Goal: Transaction & Acquisition: Purchase product/service

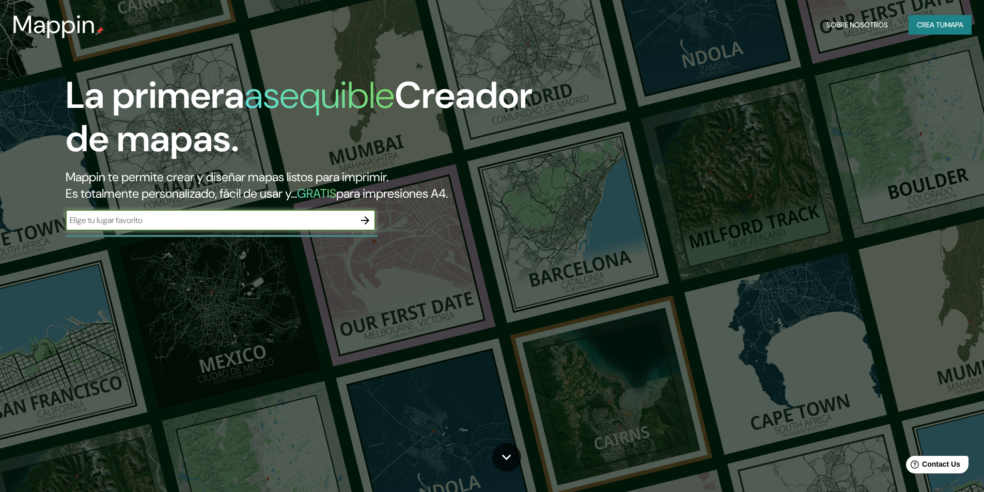
click at [190, 223] on input "text" at bounding box center [210, 220] width 289 height 12
type input "Catamarca"
click at [366, 222] on icon "button" at bounding box center [365, 220] width 12 height 12
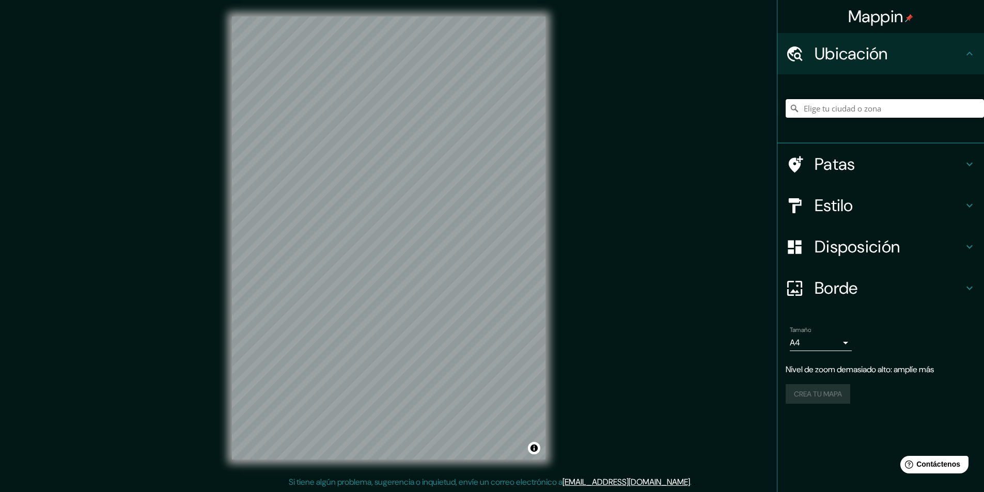
click at [853, 109] on input "Elige tu ciudad o zona" at bounding box center [885, 108] width 198 height 19
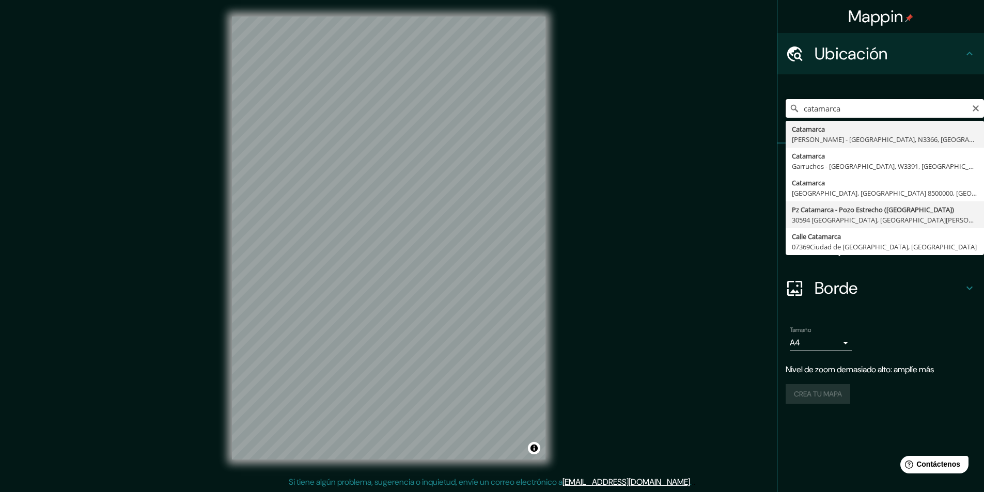
scroll to position [1, 0]
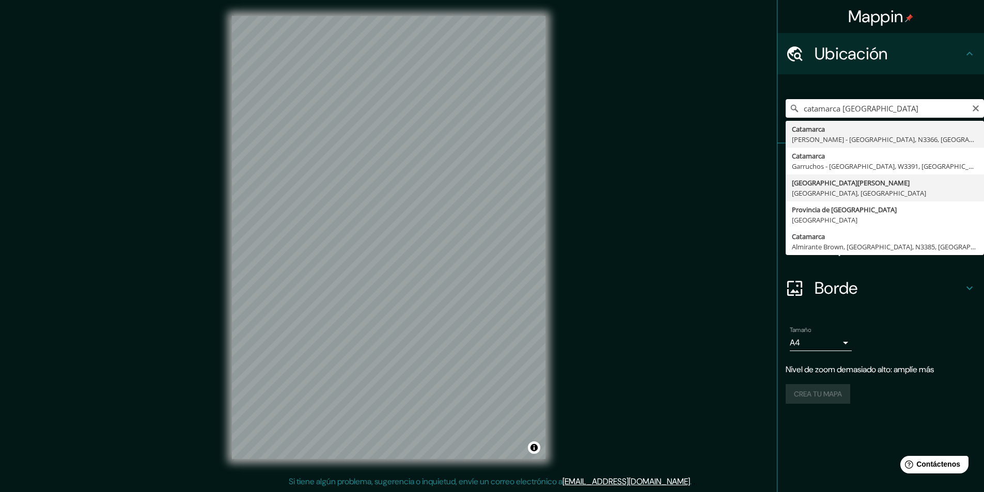
type input "[GEOGRAPHIC_DATA][PERSON_NAME], [GEOGRAPHIC_DATA], [GEOGRAPHIC_DATA]"
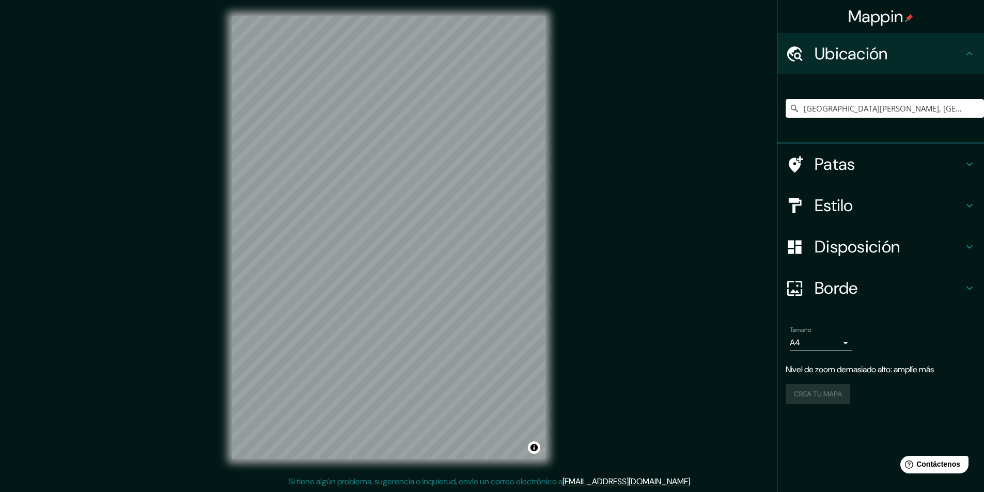
scroll to position [0, 0]
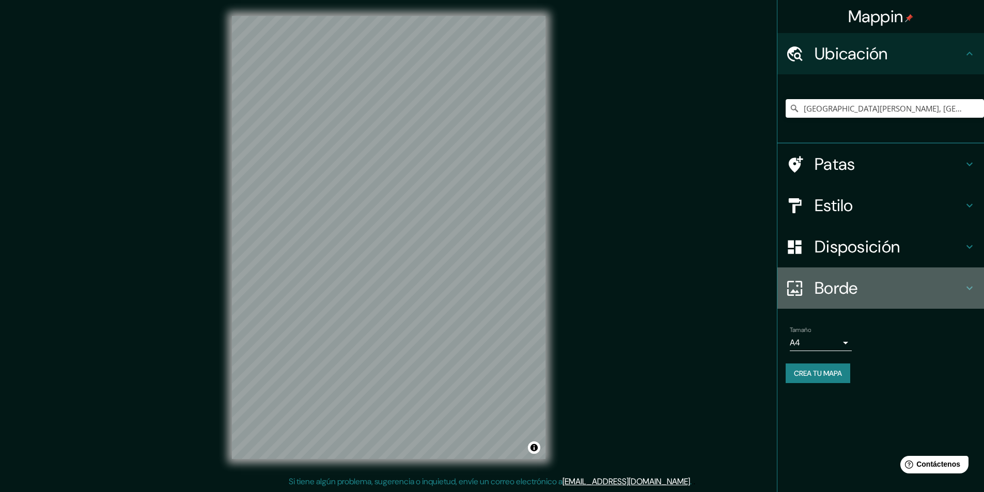
click at [857, 287] on font "Borde" at bounding box center [836, 288] width 43 height 22
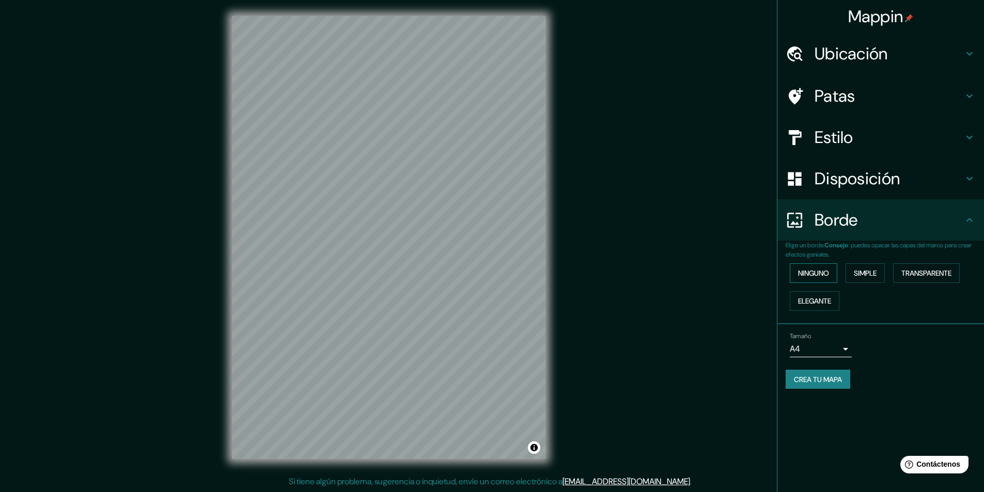
click at [829, 278] on font "Ninguno" at bounding box center [813, 273] width 31 height 9
click at [866, 275] on font "Simple" at bounding box center [865, 273] width 23 height 9
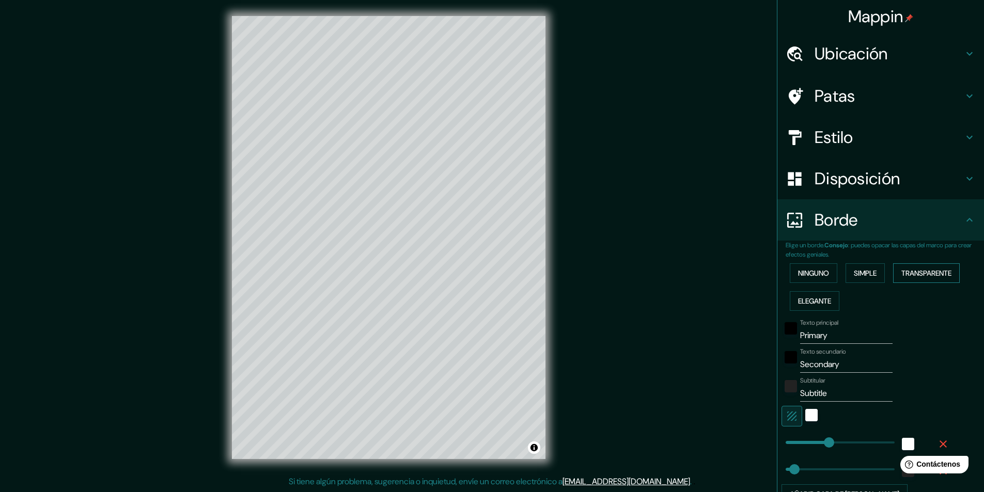
click at [926, 273] on font "Transparente" at bounding box center [927, 273] width 50 height 9
click at [808, 304] on font "Elegante" at bounding box center [814, 301] width 33 height 9
click at [812, 271] on font "Ninguno" at bounding box center [813, 273] width 31 height 9
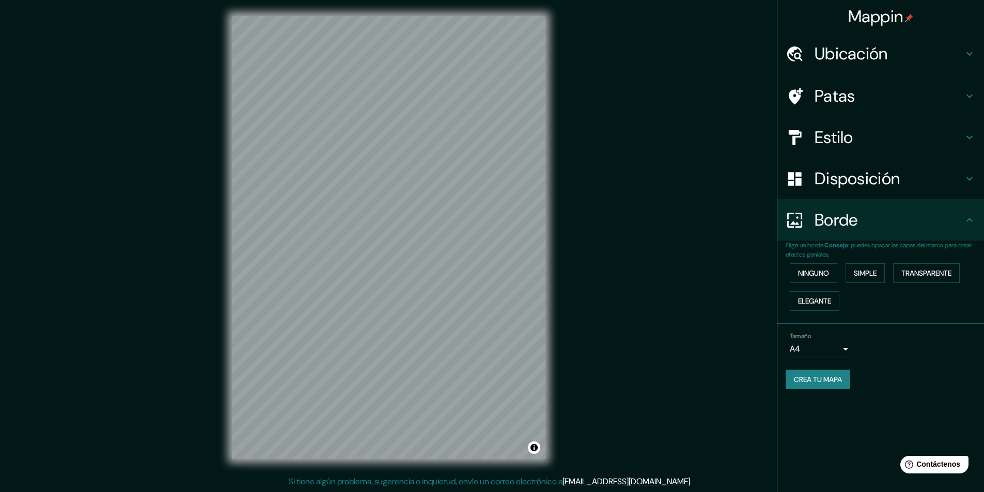
click at [884, 178] on font "Disposición" at bounding box center [857, 179] width 85 height 22
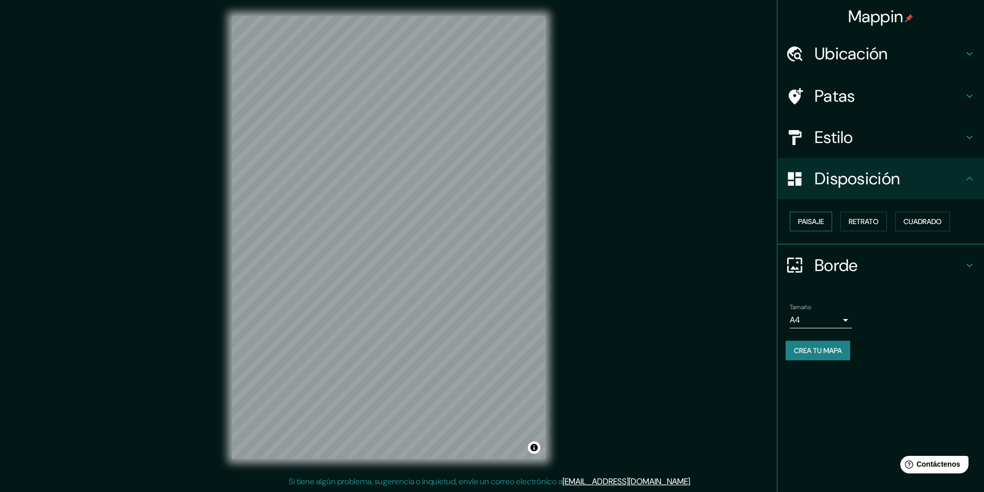
click at [813, 218] on font "Paisaje" at bounding box center [811, 221] width 26 height 9
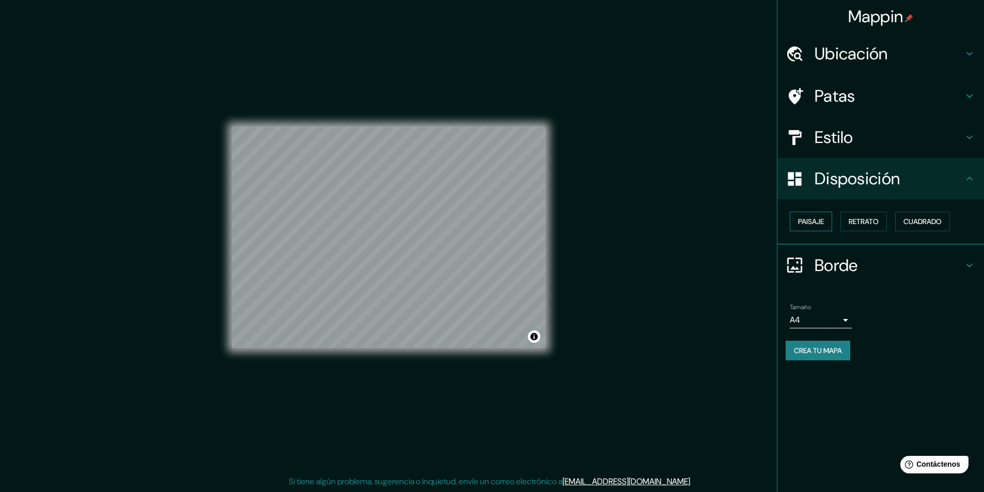
click at [814, 219] on font "Paisaje" at bounding box center [811, 221] width 26 height 9
click at [852, 219] on font "Retrato" at bounding box center [864, 221] width 30 height 9
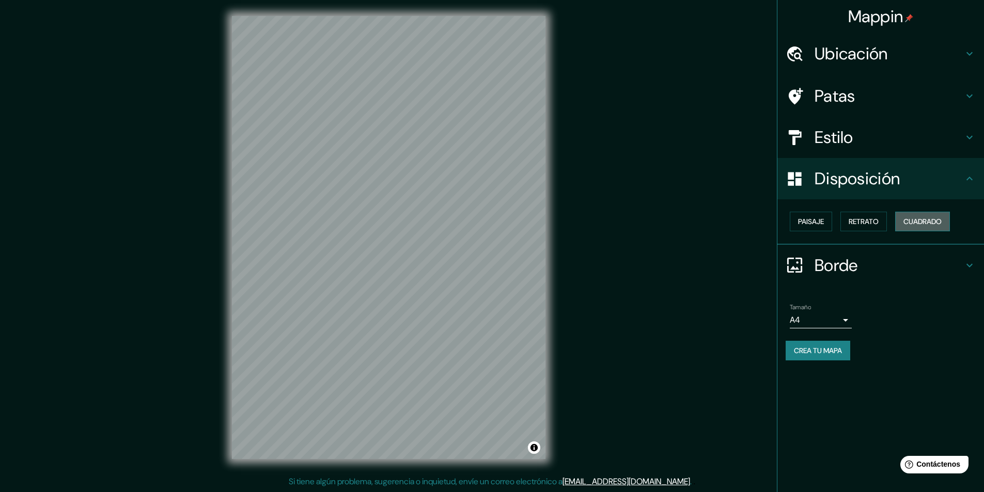
click at [917, 219] on font "Cuadrado" at bounding box center [923, 221] width 38 height 9
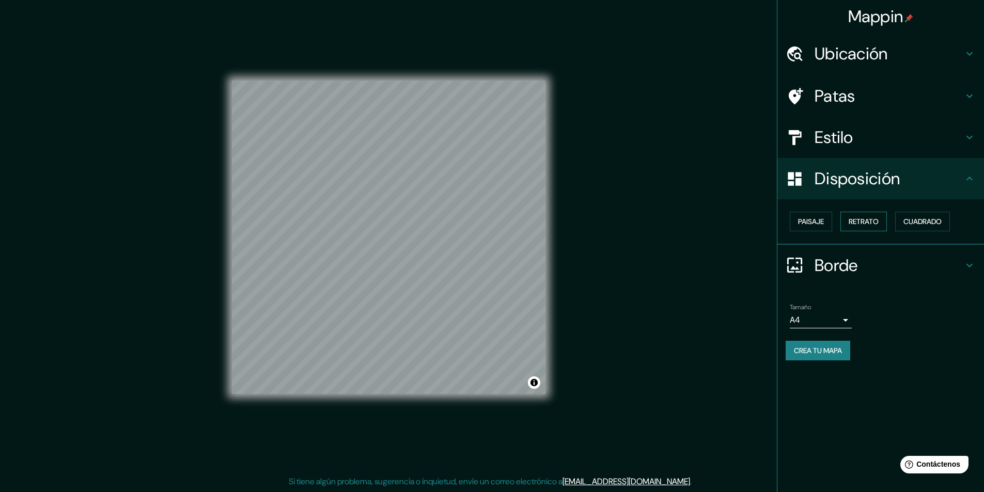
click at [879, 223] on font "Retrato" at bounding box center [864, 221] width 30 height 9
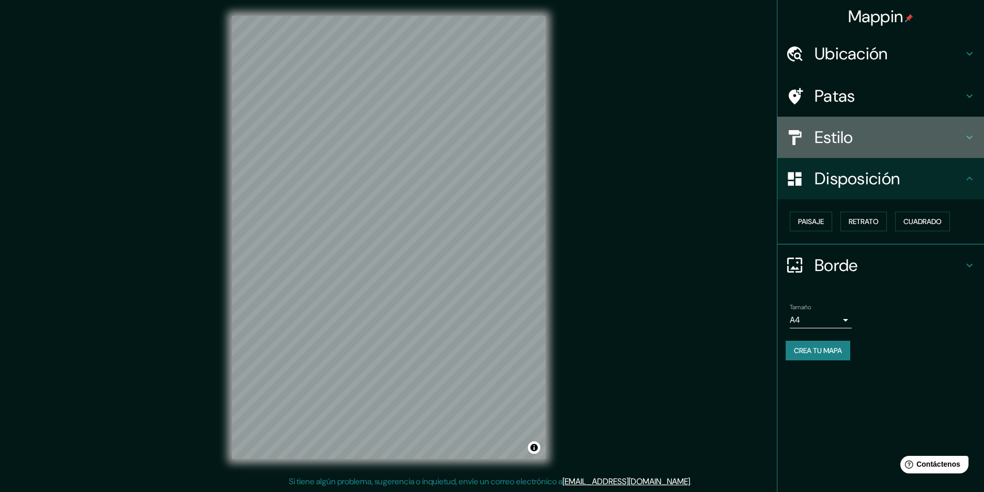
click at [852, 142] on font "Estilo" at bounding box center [834, 138] width 39 height 22
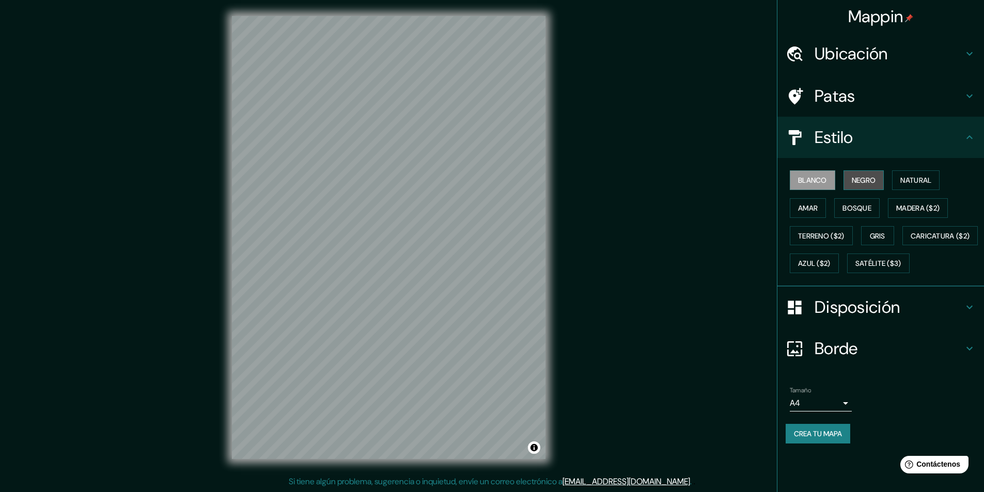
click at [865, 181] on font "Negro" at bounding box center [864, 180] width 24 height 9
click at [924, 189] on button "Natural" at bounding box center [916, 180] width 48 height 20
click at [807, 213] on font "Amar" at bounding box center [808, 207] width 20 height 13
click at [865, 206] on font "Bosque" at bounding box center [857, 208] width 29 height 9
click at [913, 206] on font "Madera ($2)" at bounding box center [917, 208] width 43 height 9
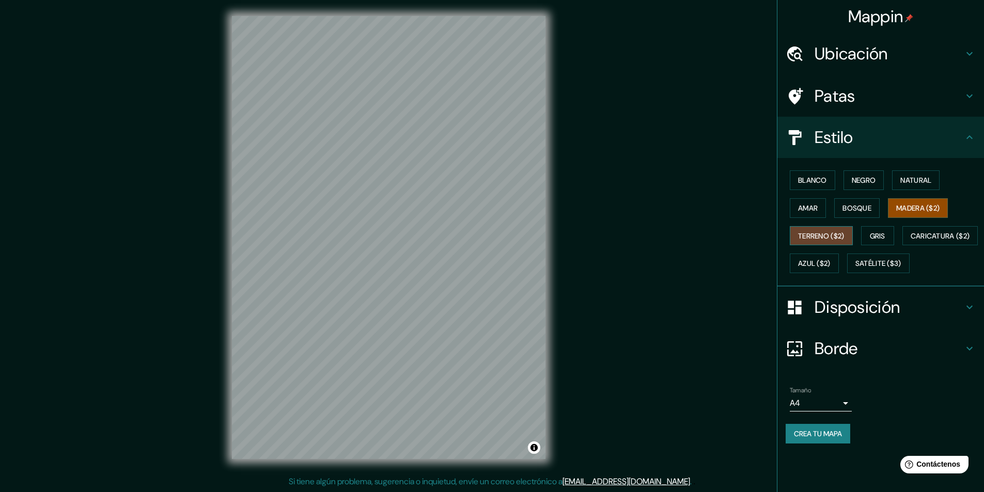
click at [823, 233] on font "Terreno ($2)" at bounding box center [821, 235] width 46 height 9
click at [883, 234] on font "Gris" at bounding box center [877, 235] width 15 height 9
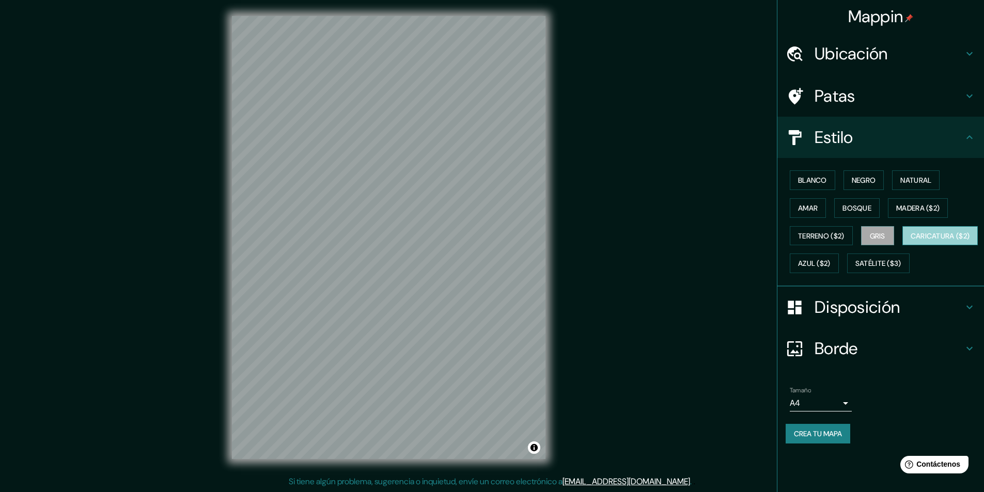
click at [911, 241] on font "Caricatura ($2)" at bounding box center [940, 235] width 59 height 9
click at [831, 261] on font "Azul ($2)" at bounding box center [814, 263] width 33 height 9
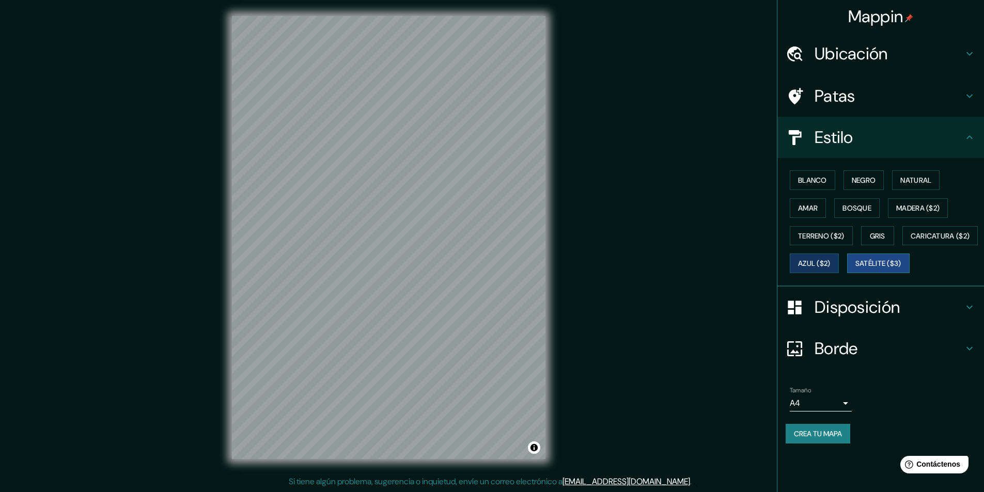
click at [856, 269] on font "Satélite ($3)" at bounding box center [879, 263] width 46 height 9
click at [815, 177] on font "Blanco" at bounding box center [812, 180] width 29 height 9
click at [876, 85] on div "Patas" at bounding box center [881, 95] width 207 height 41
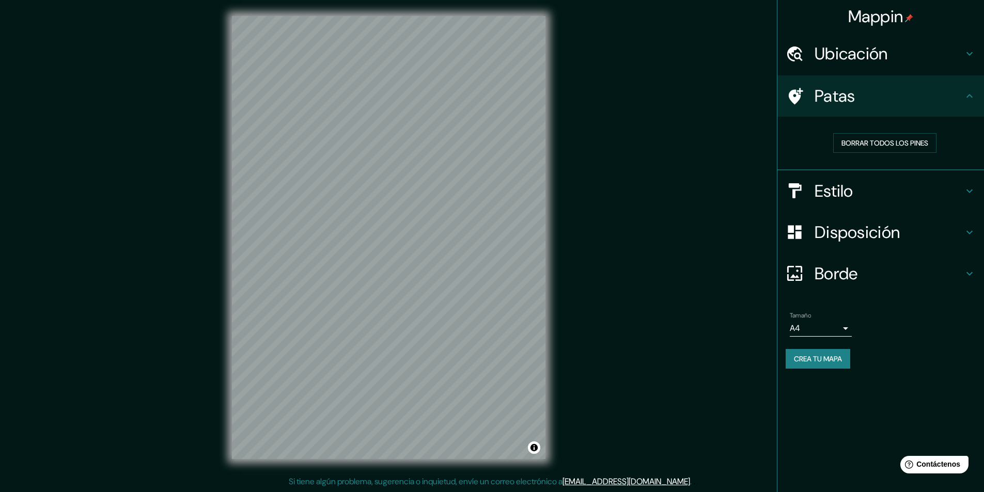
click at [887, 54] on font "Ubicación" at bounding box center [851, 54] width 73 height 22
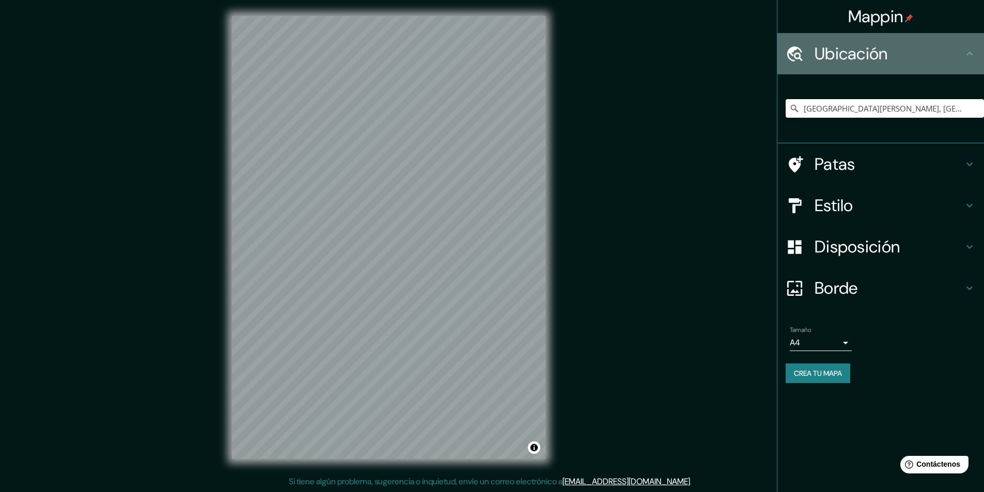
click at [883, 52] on font "Ubicación" at bounding box center [851, 54] width 73 height 22
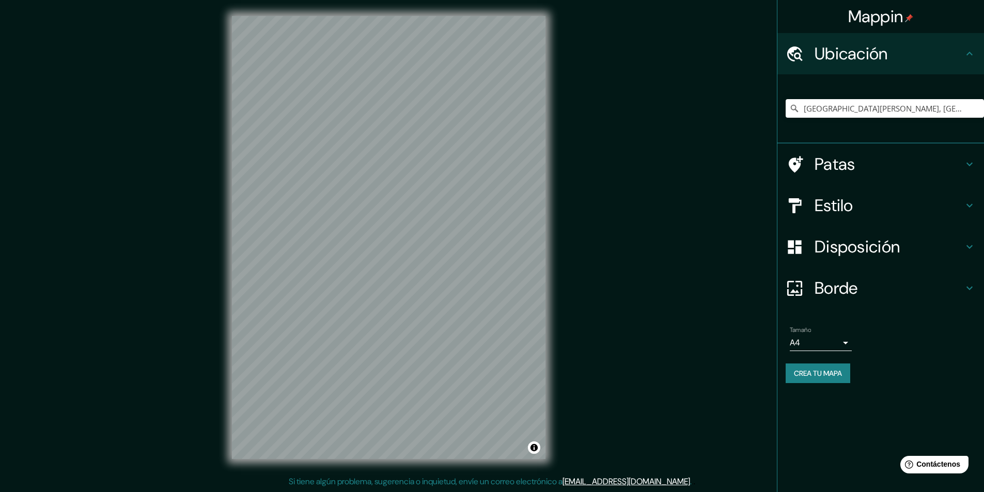
click at [847, 371] on button "Crea tu mapa" at bounding box center [818, 374] width 65 height 20
click at [533, 449] on button "Activar o desactivar atribución" at bounding box center [534, 448] width 12 height 12
click at [806, 370] on font "Crea tu mapa" at bounding box center [818, 373] width 48 height 9
drag, startPoint x: 548, startPoint y: 300, endPoint x: 817, endPoint y: 378, distance: 280.2
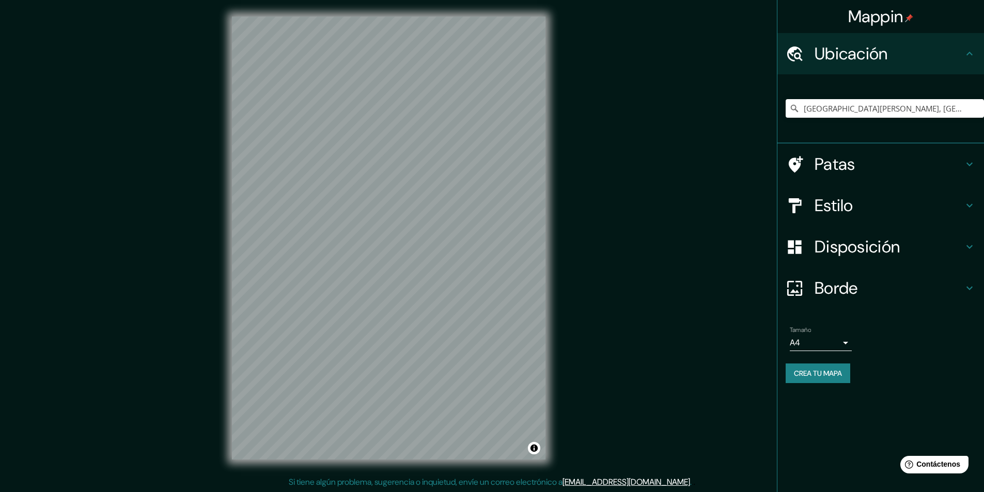
click at [817, 378] on font "Crea tu mapa" at bounding box center [818, 373] width 48 height 9
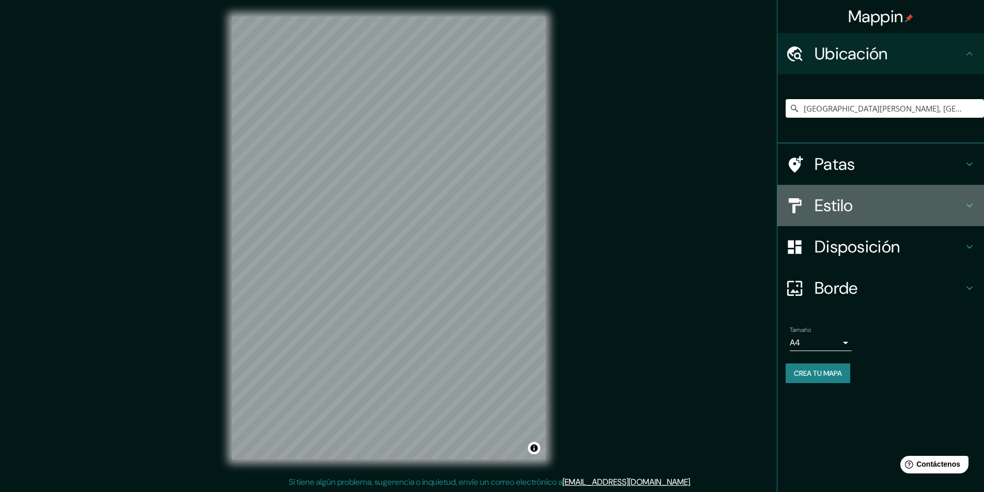
click at [842, 213] on font "Estilo" at bounding box center [834, 206] width 39 height 22
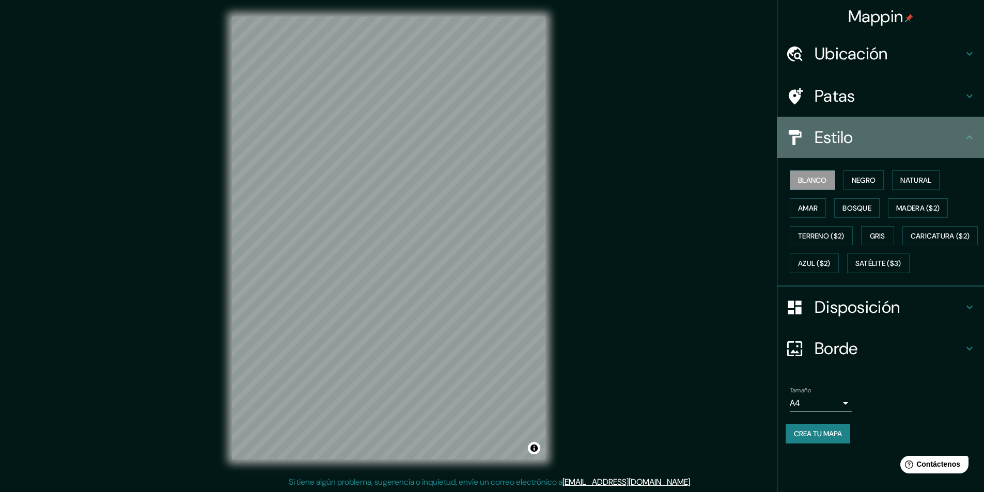
click at [851, 133] on font "Estilo" at bounding box center [834, 138] width 39 height 22
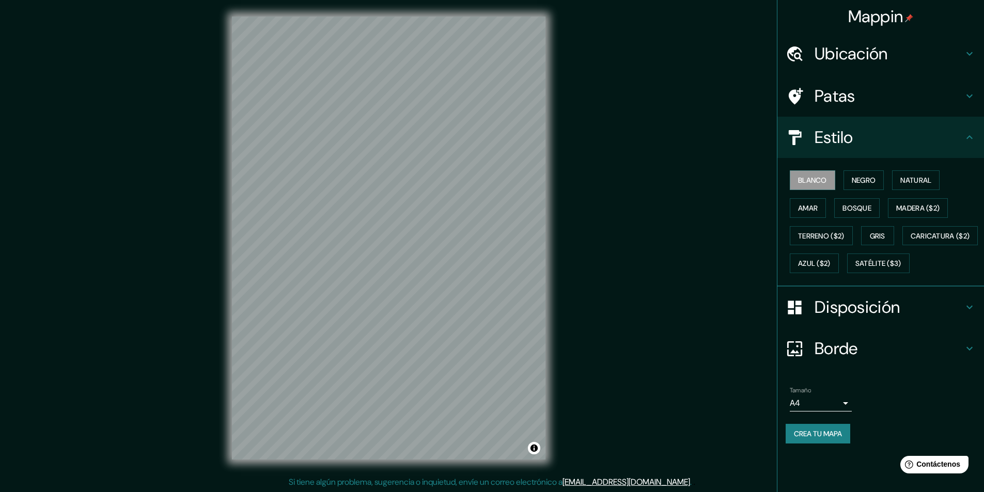
click at [833, 360] on font "Borde" at bounding box center [836, 349] width 43 height 22
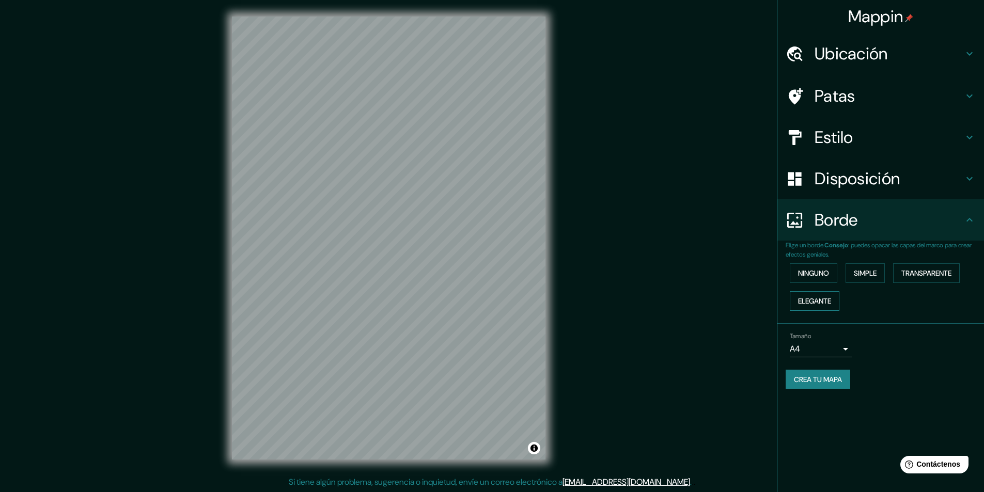
click at [826, 304] on font "Elegante" at bounding box center [814, 301] width 33 height 9
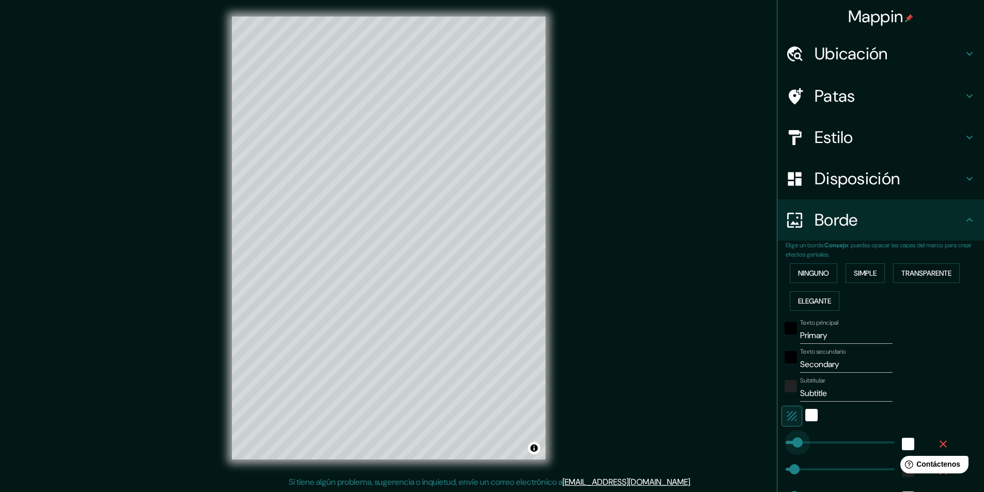
type input "26"
drag, startPoint x: 823, startPoint y: 442, endPoint x: 781, endPoint y: 441, distance: 41.9
type input "49"
type input "24"
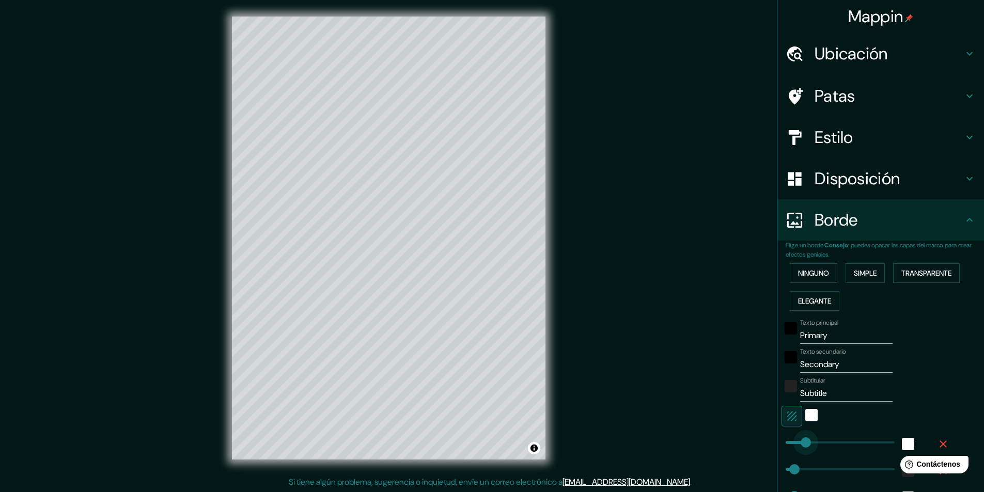
type input "262"
drag, startPoint x: 781, startPoint y: 441, endPoint x: 825, endPoint y: 440, distance: 43.9
type input "49"
type input "24"
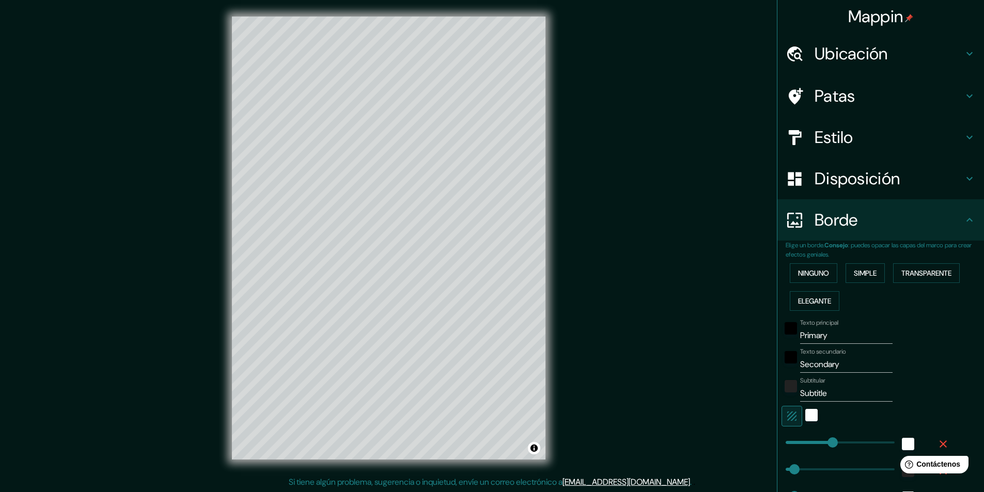
type input "0"
drag, startPoint x: 825, startPoint y: 440, endPoint x: 764, endPoint y: 440, distance: 61.0
type input "49"
type input "24"
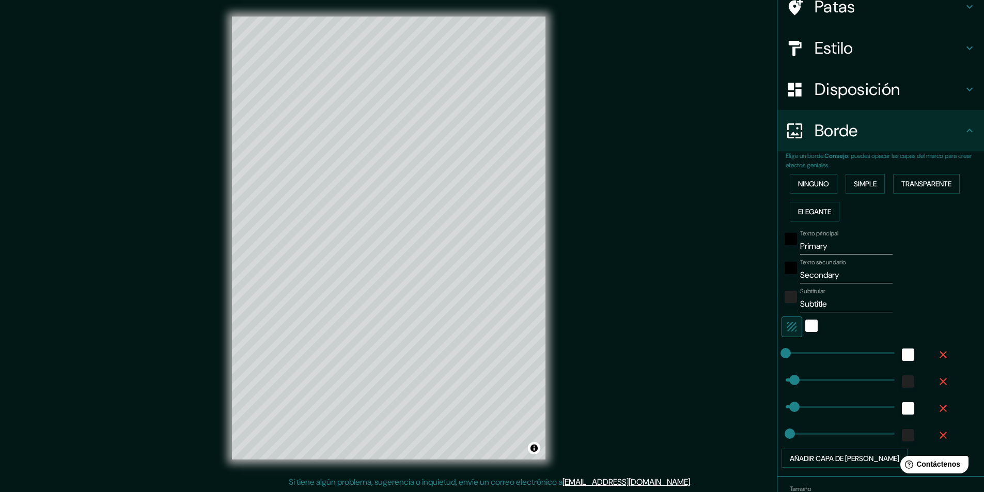
scroll to position [103, 0]
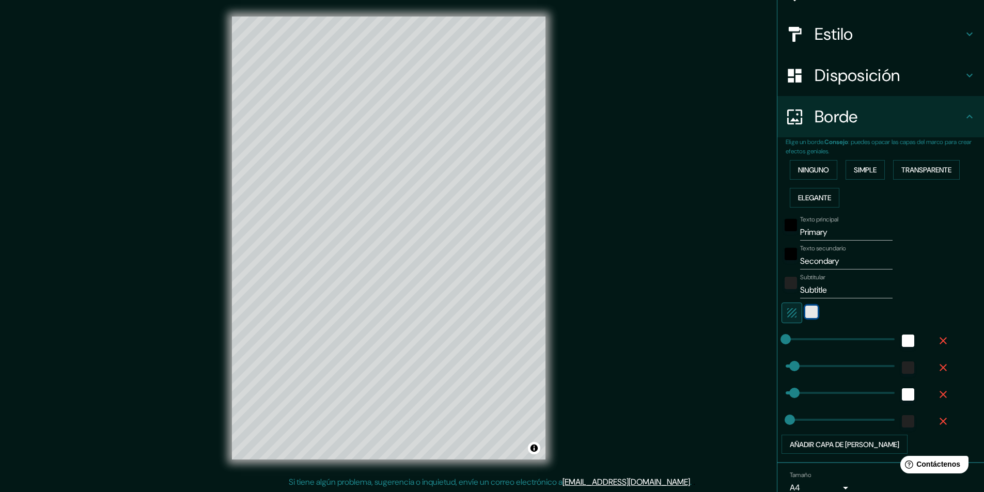
click at [805, 310] on div "blanco" at bounding box center [811, 312] width 12 height 12
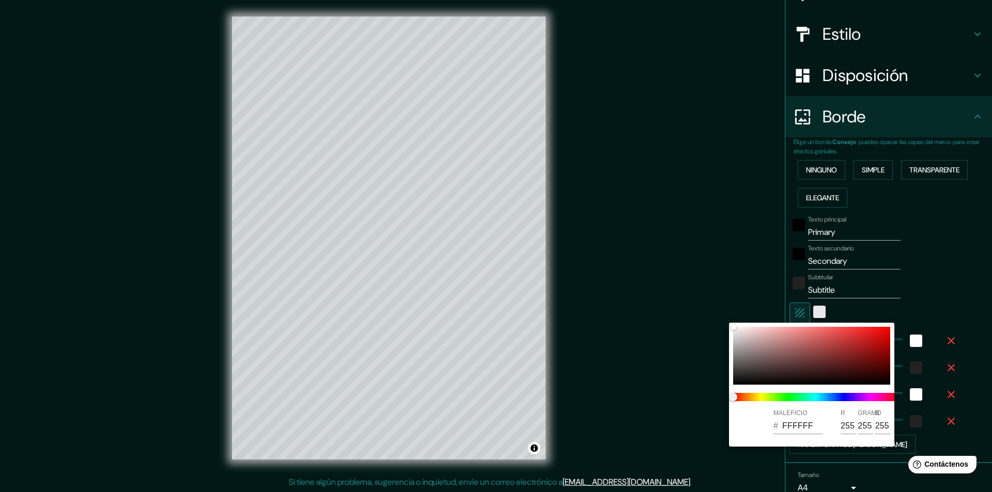
click at [801, 310] on div at bounding box center [496, 246] width 992 height 492
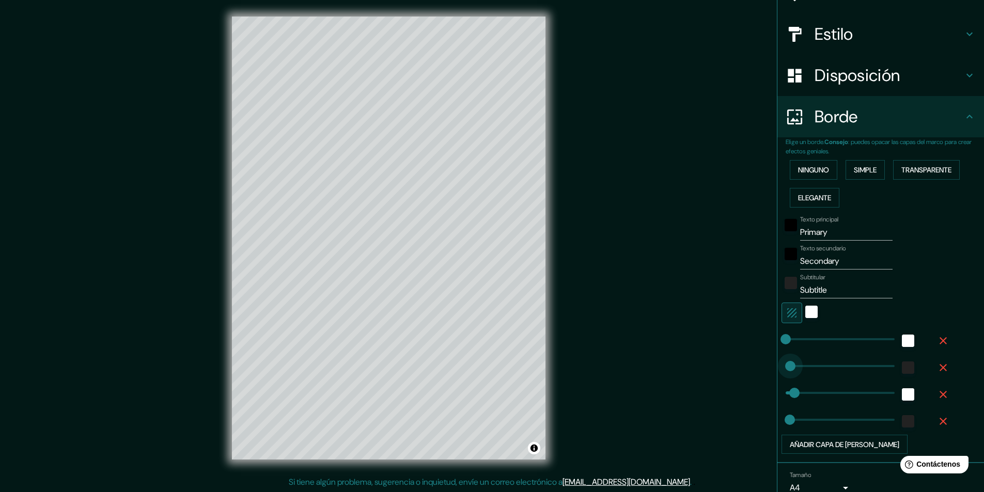
type input "0"
drag, startPoint x: 785, startPoint y: 364, endPoint x: 772, endPoint y: 365, distance: 12.9
type input "49"
type input "24"
type input "0"
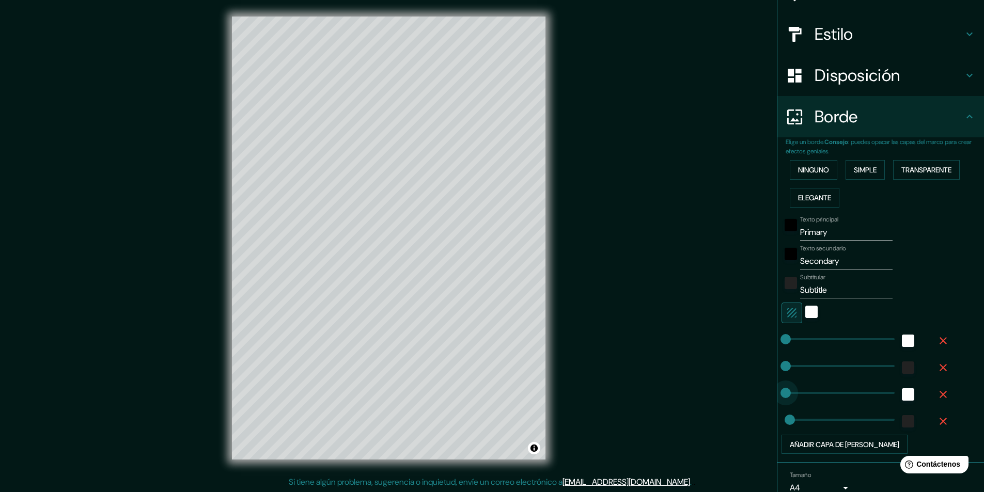
drag, startPoint x: 786, startPoint y: 393, endPoint x: 762, endPoint y: 397, distance: 24.0
type input "0"
drag, startPoint x: 780, startPoint y: 419, endPoint x: 755, endPoint y: 422, distance: 25.5
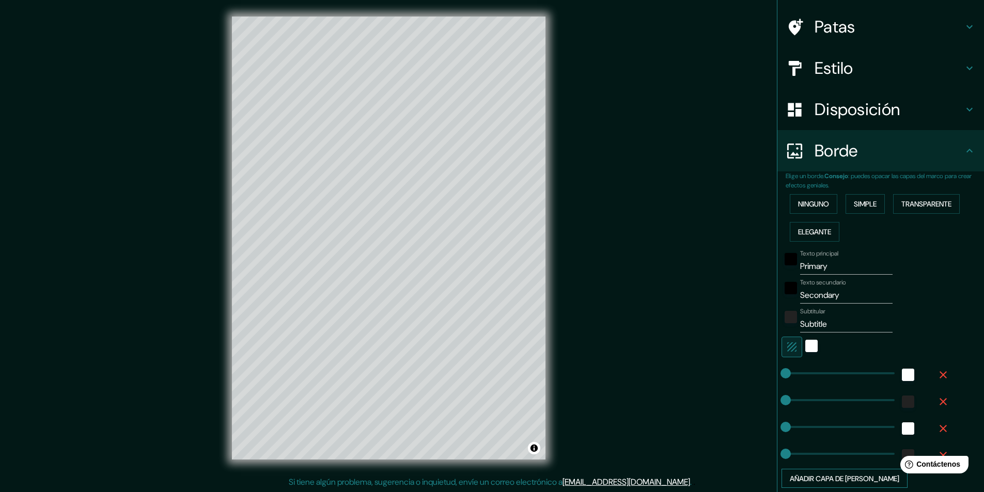
scroll to position [49, 0]
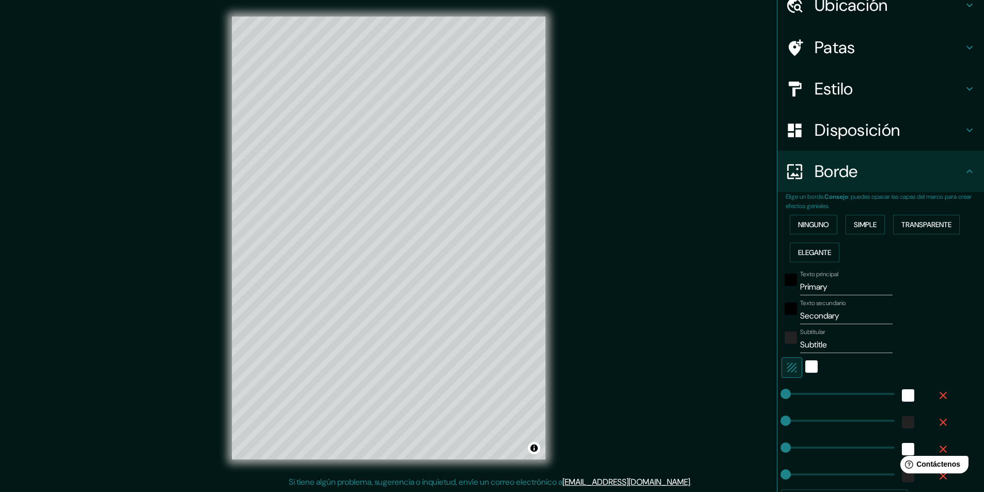
click at [831, 288] on input "Primary" at bounding box center [846, 287] width 92 height 17
type input "P"
click at [804, 286] on input "Av. costanera" at bounding box center [846, 287] width 92 height 17
type input "costanera sur"
click at [838, 319] on input "Secondary" at bounding box center [846, 316] width 92 height 17
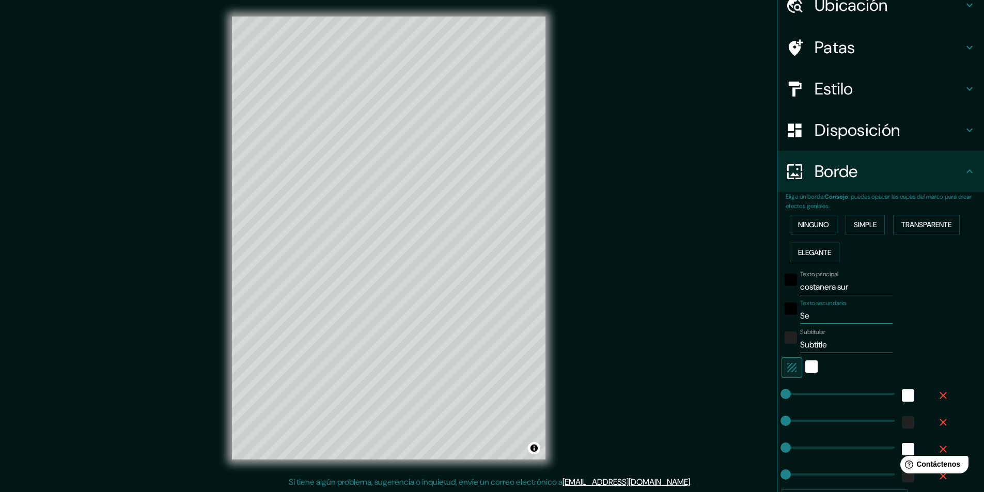
type input "S"
click at [837, 339] on input "Subtitle" at bounding box center [846, 345] width 92 height 17
type input "S"
drag, startPoint x: 845, startPoint y: 285, endPoint x: 791, endPoint y: 286, distance: 53.7
click at [791, 286] on div "Texto principal costanera sur" at bounding box center [866, 283] width 169 height 25
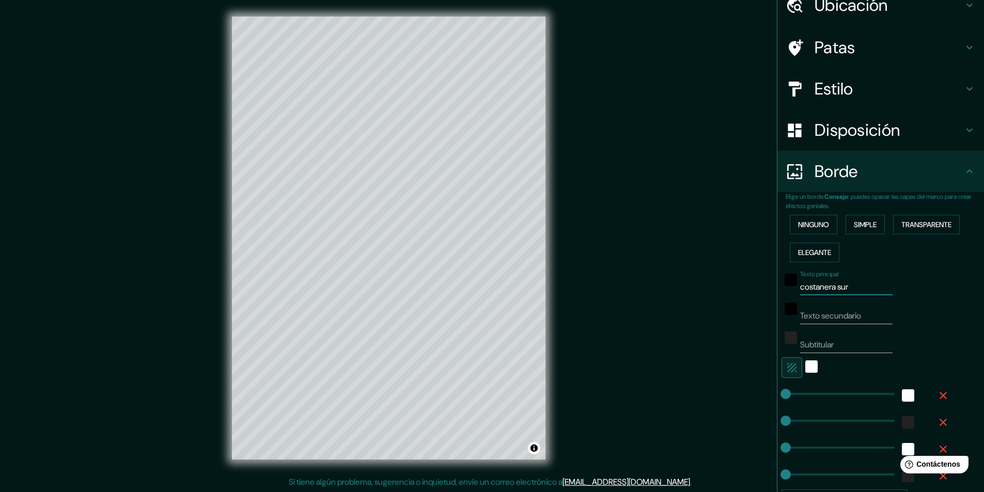
click at [828, 319] on input "Texto secundario" at bounding box center [846, 316] width 92 height 17
paste input "costanera sur"
click at [800, 315] on input "costanera sur" at bounding box center [846, 316] width 92 height 17
click at [800, 317] on input "costanera sur" at bounding box center [846, 316] width 92 height 17
type input "av. costanera sur"
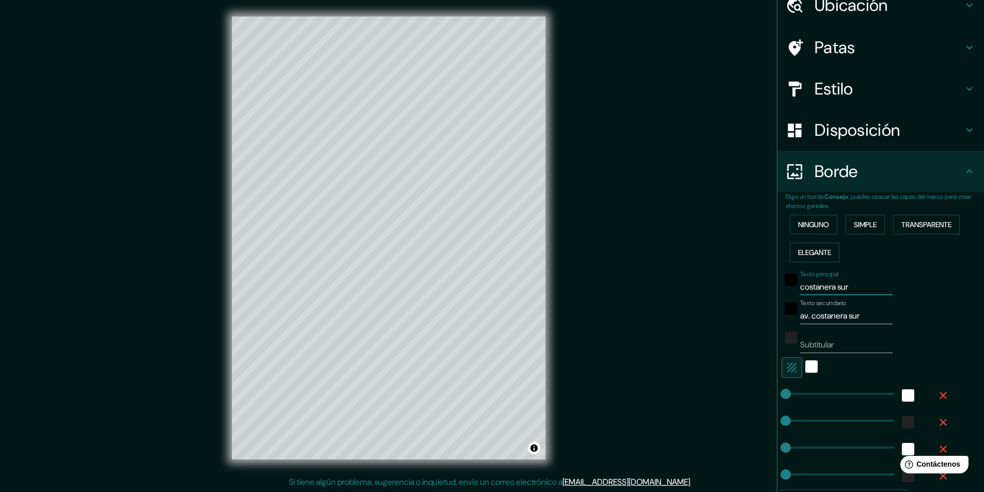
drag, startPoint x: 856, startPoint y: 289, endPoint x: 787, endPoint y: 296, distance: 69.0
click at [787, 296] on div "Texto principal costanera sur Texto secundario av. costanera sur Subtitular Aña…" at bounding box center [868, 388] width 165 height 243
click at [805, 368] on div "blanco" at bounding box center [811, 367] width 12 height 12
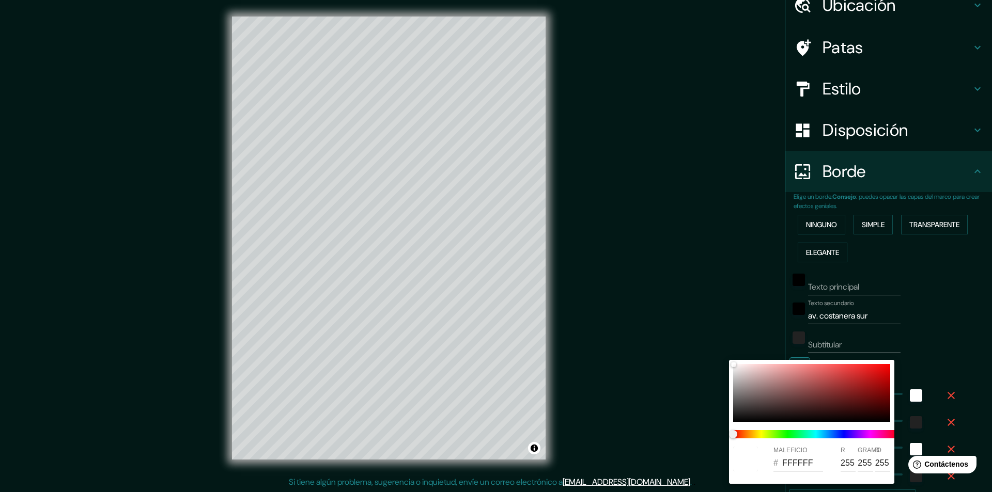
click at [748, 329] on div at bounding box center [496, 246] width 992 height 492
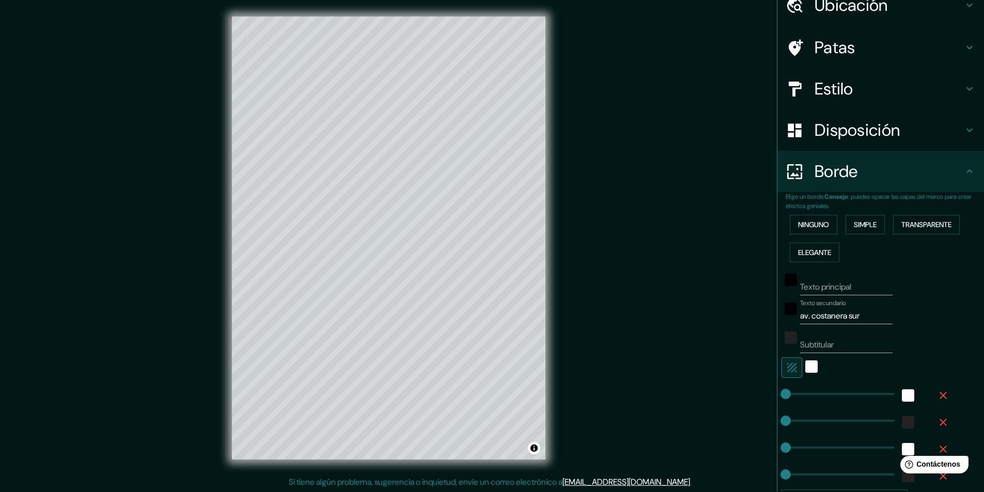
click at [899, 178] on h4 "Borde" at bounding box center [889, 171] width 149 height 21
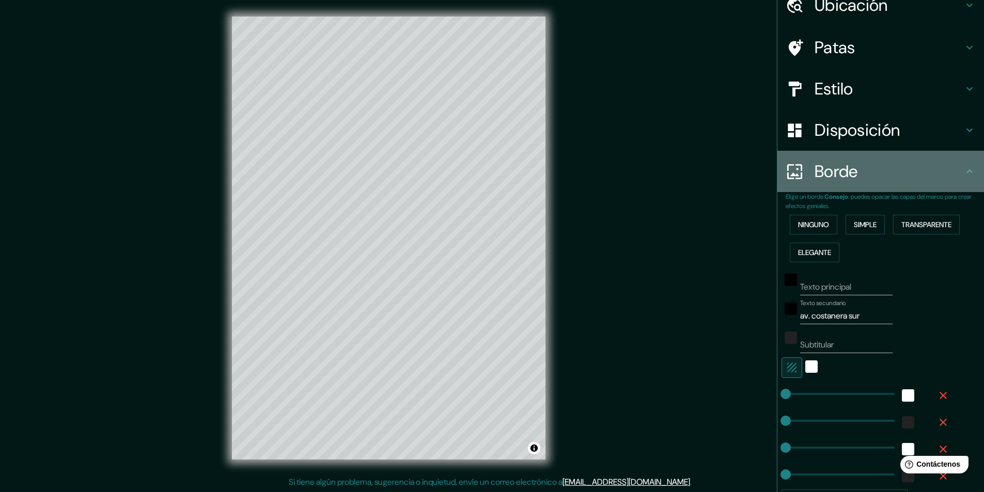
click at [962, 179] on div "Borde" at bounding box center [881, 171] width 207 height 41
click at [954, 170] on h4 "Borde" at bounding box center [889, 171] width 149 height 21
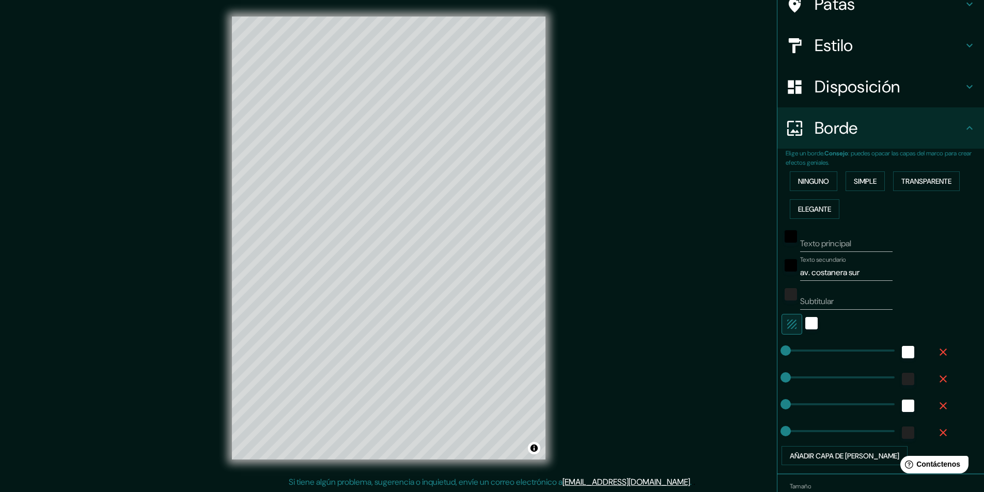
scroll to position [152, 0]
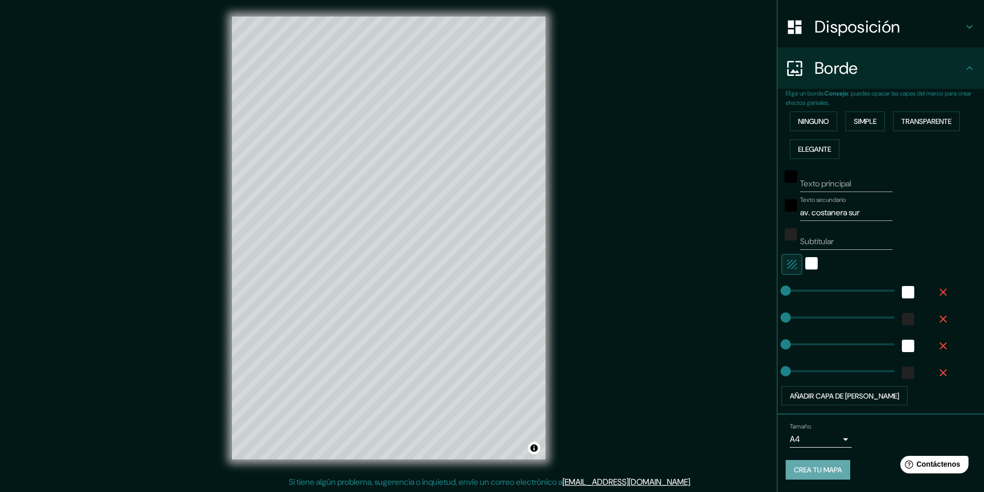
click at [814, 472] on font "Crea tu mapa" at bounding box center [818, 470] width 48 height 9
drag, startPoint x: 546, startPoint y: 436, endPoint x: 621, endPoint y: 322, distance: 136.4
click at [621, 322] on div "Mappin Ubicación San Fernando del Valle de Catamarca, Provincia de Catamarca, A…" at bounding box center [492, 246] width 984 height 493
click at [502, 361] on div at bounding box center [500, 360] width 8 height 8
click at [477, 319] on div at bounding box center [476, 319] width 8 height 8
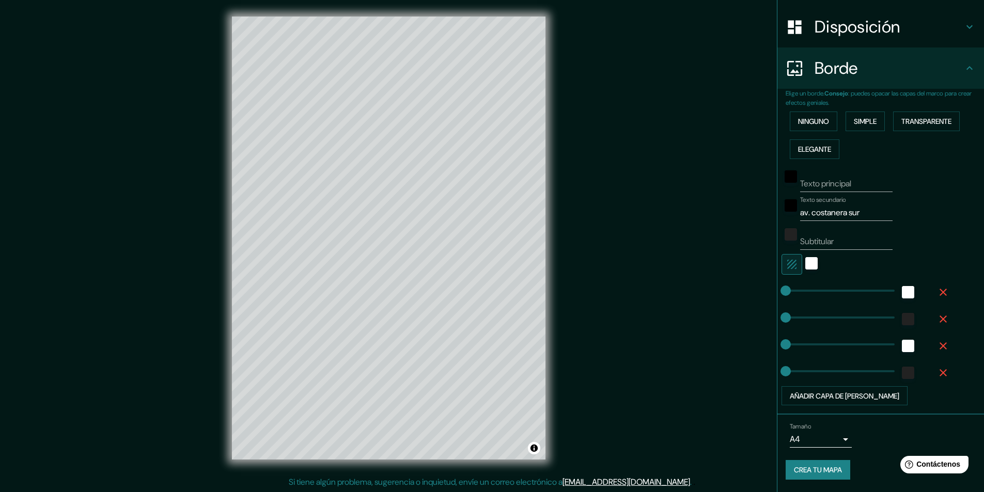
click at [832, 466] on font "Crea tu mapa" at bounding box center [818, 470] width 48 height 9
drag, startPoint x: 206, startPoint y: 119, endPoint x: 157, endPoint y: 148, distance: 57.2
drag, startPoint x: 157, startPoint y: 148, endPoint x: 621, endPoint y: 395, distance: 526.3
click at [621, 395] on div "Mappin Ubicación San Fernando del Valle de Catamarca, Provincia de Catamarca, A…" at bounding box center [492, 246] width 984 height 493
click at [804, 470] on font "Crea tu mapa" at bounding box center [818, 470] width 48 height 9
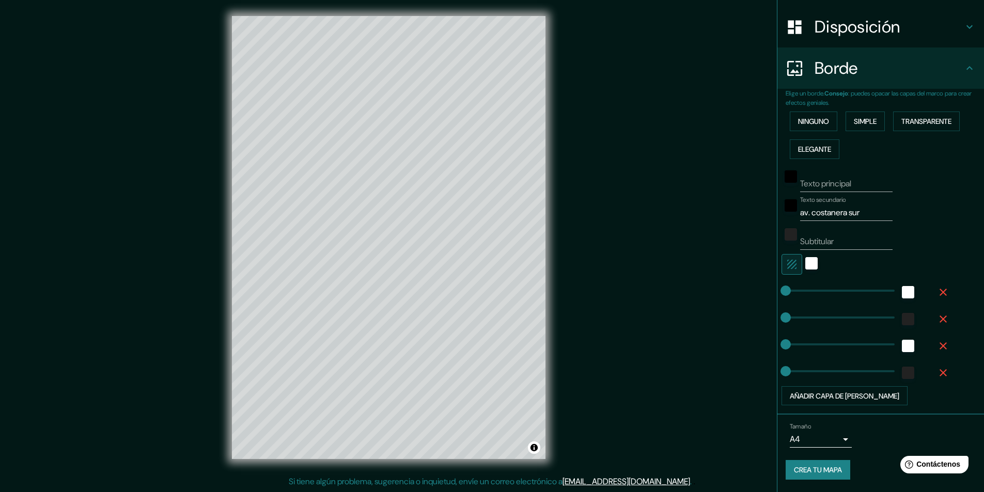
click at [964, 72] on icon at bounding box center [970, 68] width 12 height 12
click at [815, 34] on font "Disposición" at bounding box center [857, 27] width 85 height 22
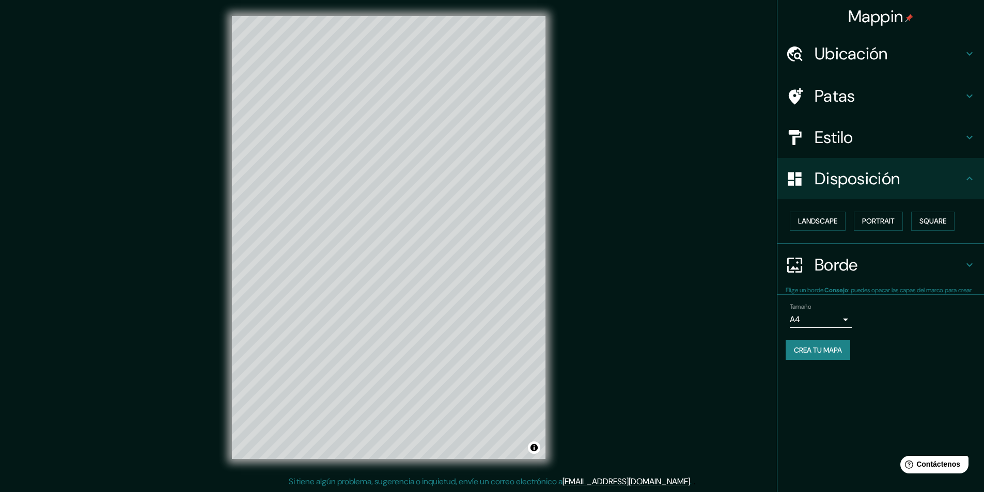
scroll to position [0, 0]
click at [848, 321] on body "Mappin Ubicación San Fernando del Valle de Catamarca, Provincia de Catamarca, A…" at bounding box center [492, 245] width 984 height 492
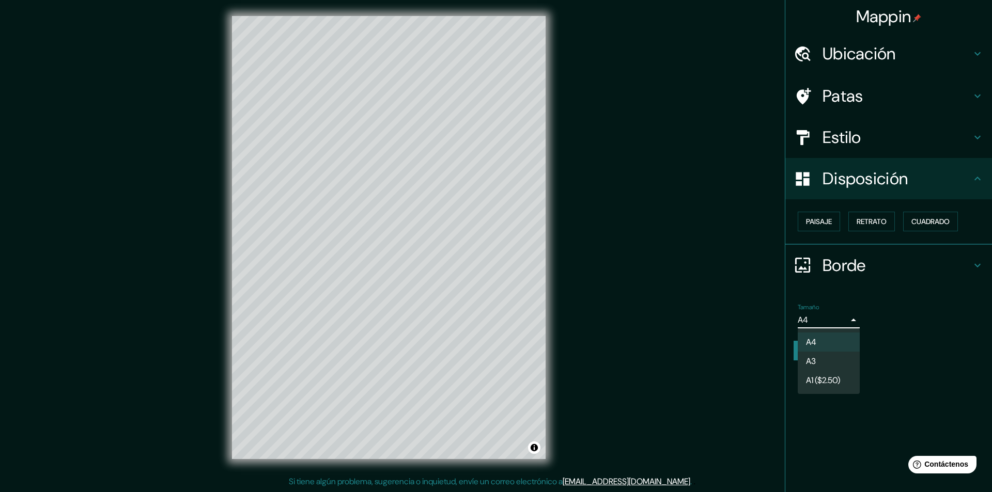
click at [848, 321] on div at bounding box center [496, 246] width 992 height 492
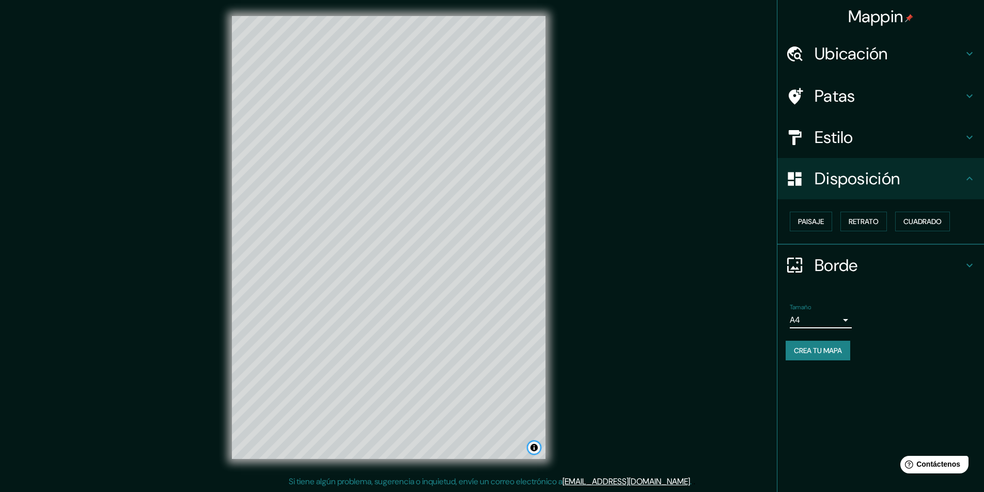
click at [533, 449] on button "Activar o desactivar atribución" at bounding box center [534, 448] width 12 height 12
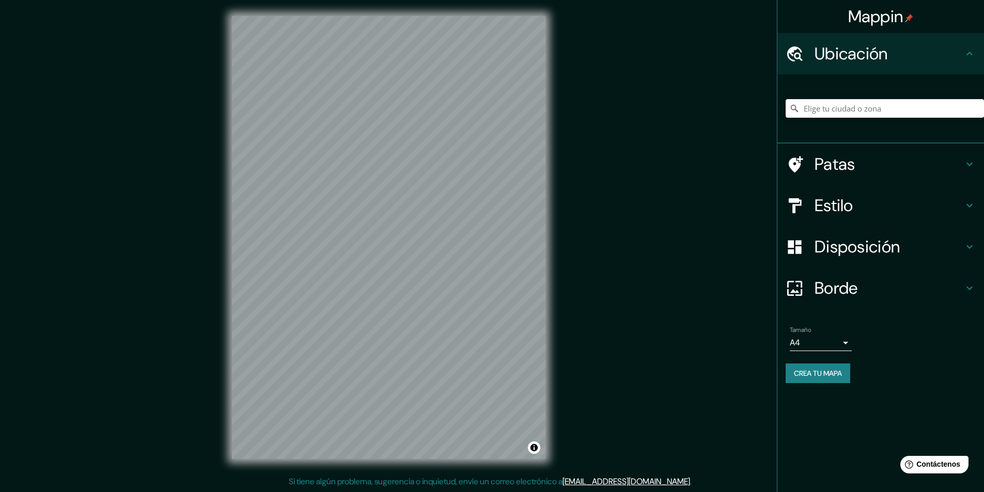
click at [880, 64] on font "Ubicación" at bounding box center [851, 54] width 73 height 22
click at [871, 112] on input "Elige tu ciudad o zona" at bounding box center [885, 108] width 198 height 19
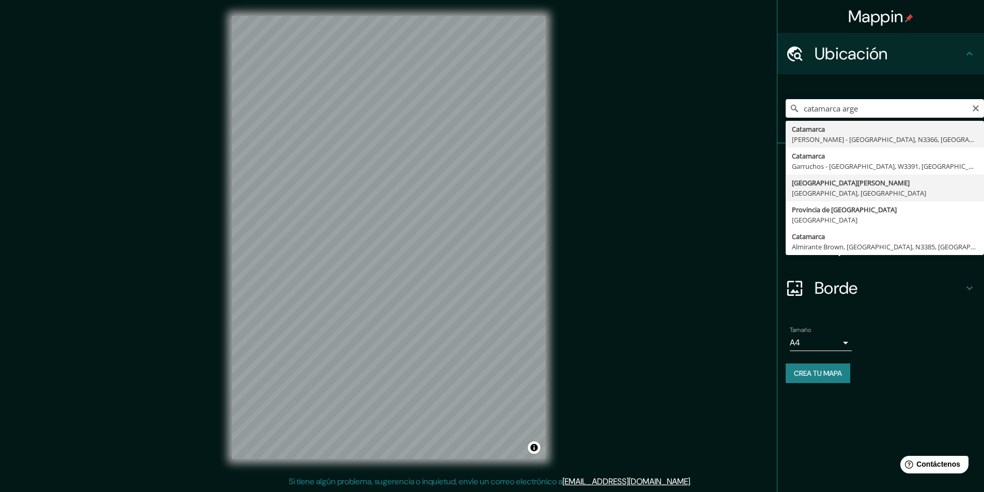
type input "[GEOGRAPHIC_DATA][PERSON_NAME], [GEOGRAPHIC_DATA], [GEOGRAPHIC_DATA]"
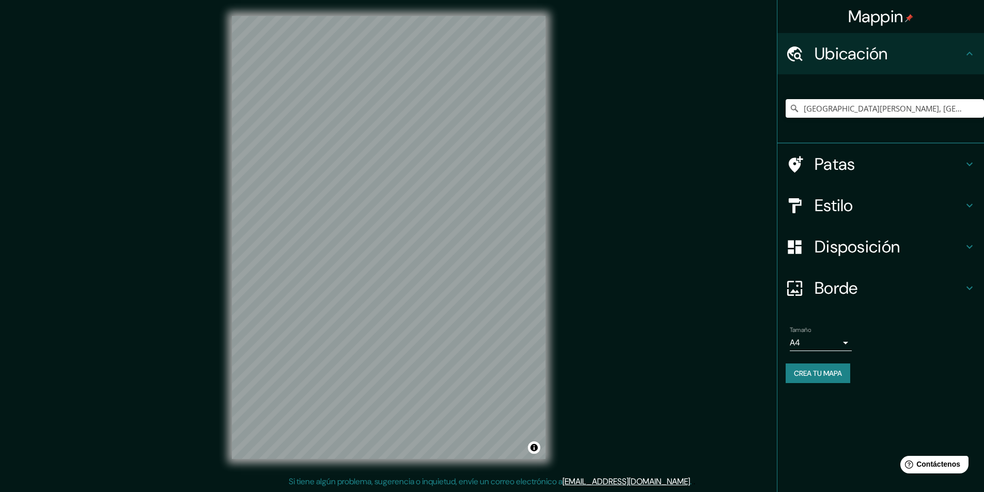
click at [832, 373] on font "Crea tu mapa" at bounding box center [818, 373] width 48 height 9
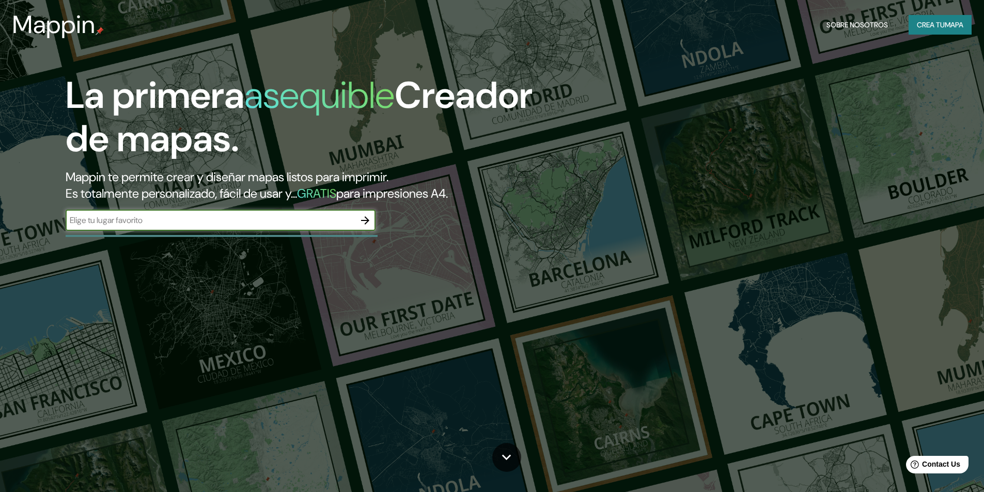
click at [172, 220] on input "text" at bounding box center [210, 220] width 289 height 12
type input "catamarca [GEOGRAPHIC_DATA]"
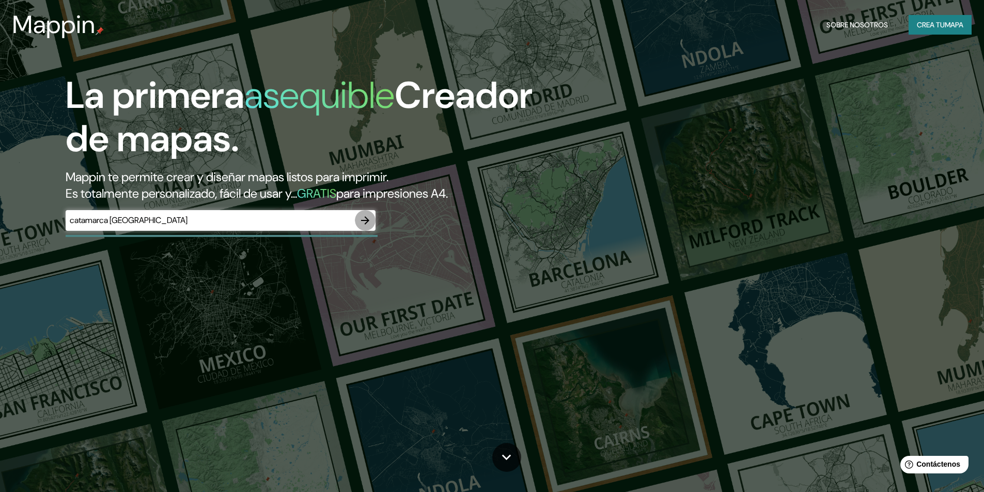
click at [369, 222] on icon "button" at bounding box center [365, 220] width 12 height 12
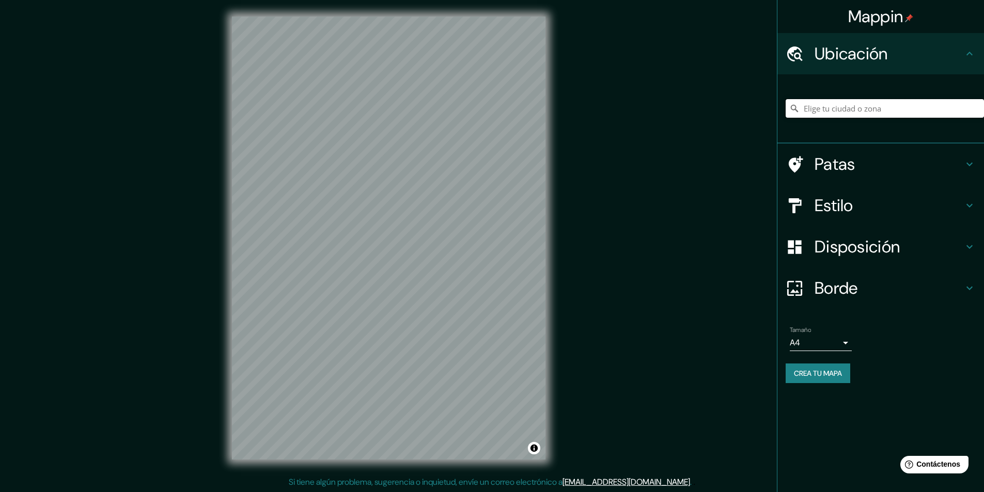
click at [837, 111] on input "Elige tu ciudad o zona" at bounding box center [885, 108] width 198 height 19
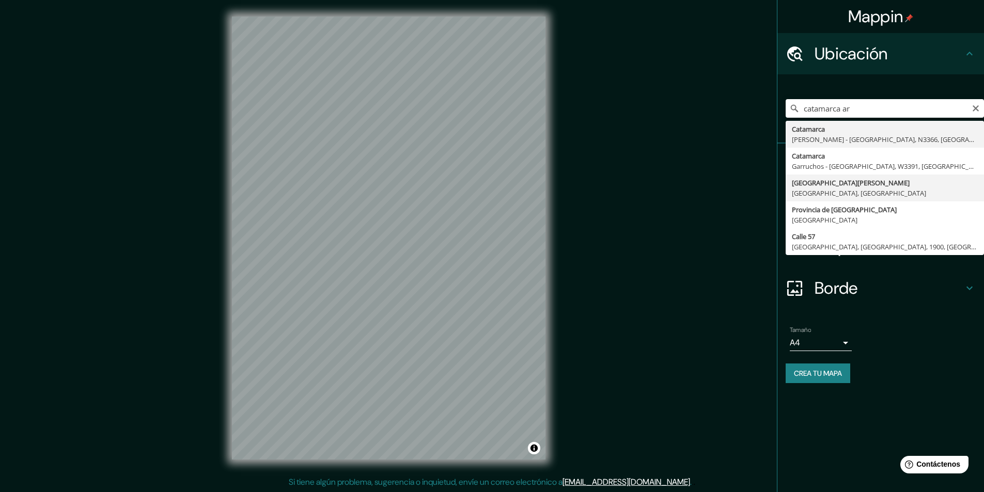
type input "[GEOGRAPHIC_DATA][PERSON_NAME], [GEOGRAPHIC_DATA], [GEOGRAPHIC_DATA]"
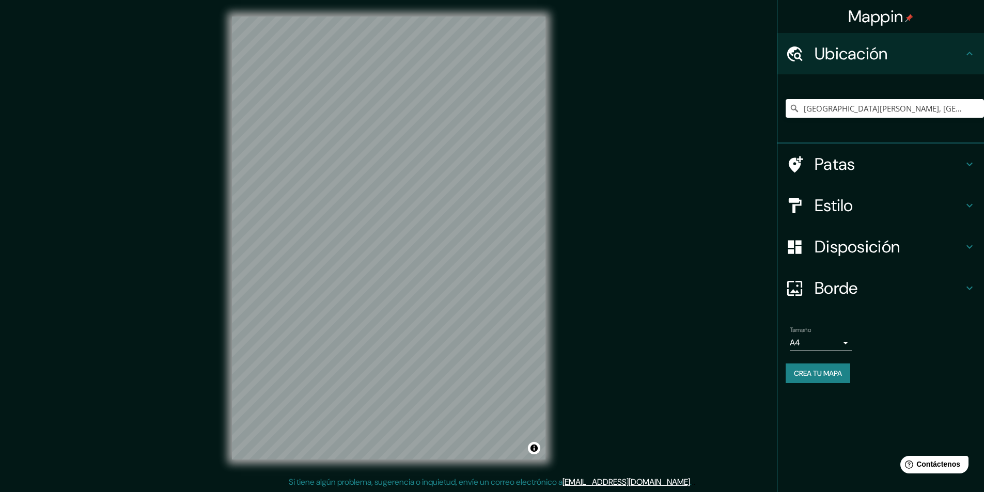
click at [828, 378] on font "Crea tu mapa" at bounding box center [818, 373] width 48 height 9
click at [649, 365] on div "Mappin Ubicación San Fernando del Valle de Catamarca, Provincia de Catamarca, A…" at bounding box center [492, 246] width 984 height 493
click at [824, 377] on font "Crea tu mapa" at bounding box center [818, 373] width 48 height 9
